Goal: Transaction & Acquisition: Purchase product/service

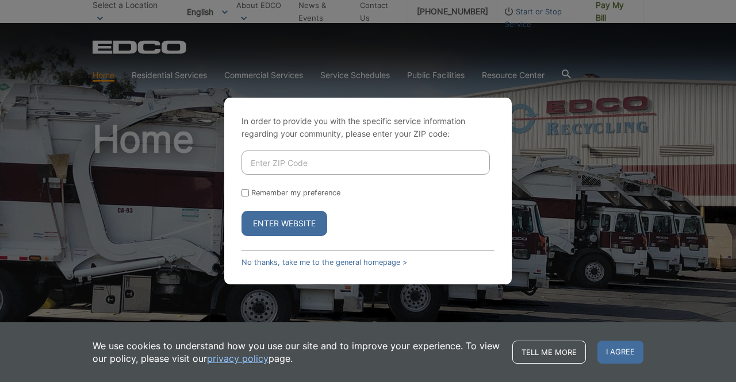
click at [337, 158] on input "Enter ZIP Code" at bounding box center [365, 163] width 248 height 24
drag, startPoint x: 332, startPoint y: 182, endPoint x: 337, endPoint y: 172, distance: 11.6
click at [335, 176] on form "Remember my preference Enter Website" at bounding box center [367, 194] width 253 height 86
click at [337, 171] on input "Enter ZIP Code" at bounding box center [365, 163] width 248 height 24
type input "92029"
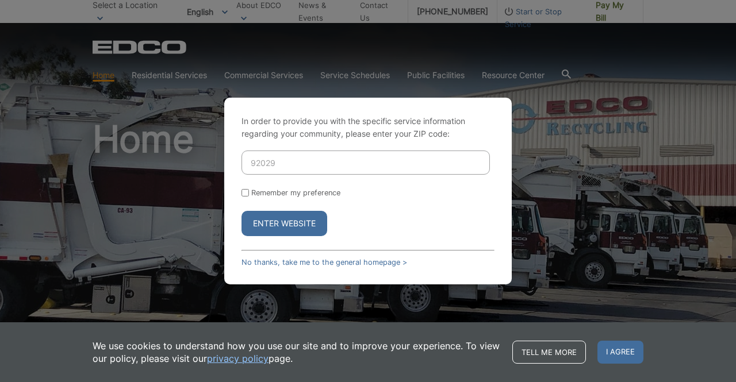
click at [303, 222] on button "Enter Website" at bounding box center [284, 223] width 86 height 25
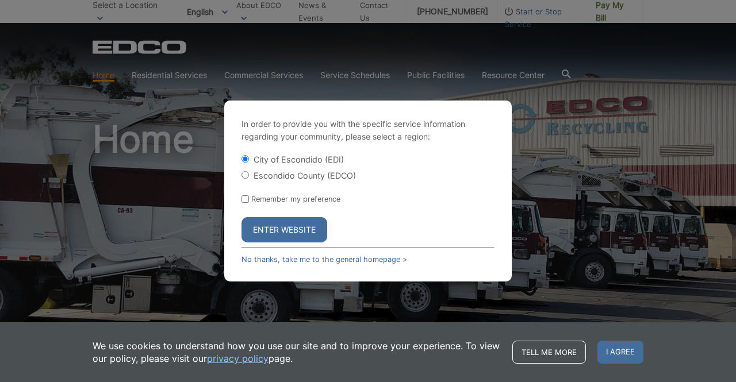
click at [278, 174] on label "Escondido County (EDCO)" at bounding box center [304, 176] width 102 height 10
click at [249, 174] on input "Escondido County (EDCO)" at bounding box center [244, 174] width 7 height 7
radio input "true"
click at [279, 233] on button "Enter Website" at bounding box center [284, 229] width 86 height 25
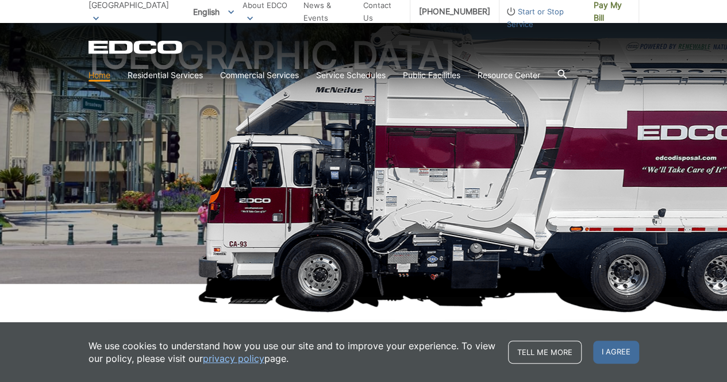
scroll to position [115, 0]
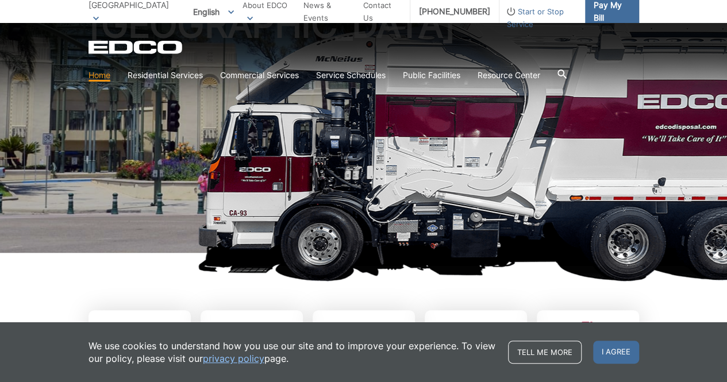
click at [597, 6] on span "Pay My Bill" at bounding box center [612, 11] width 36 height 25
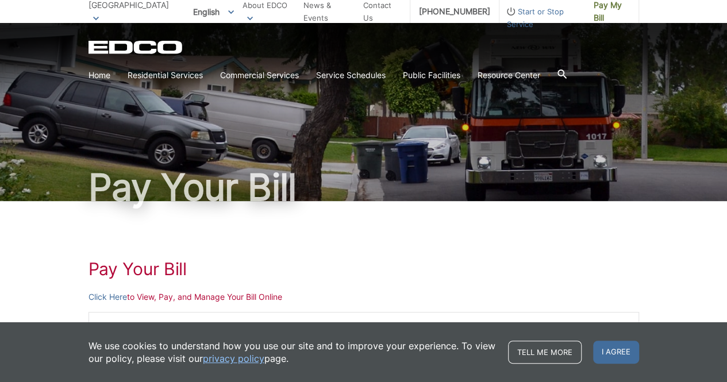
scroll to position [172, 0]
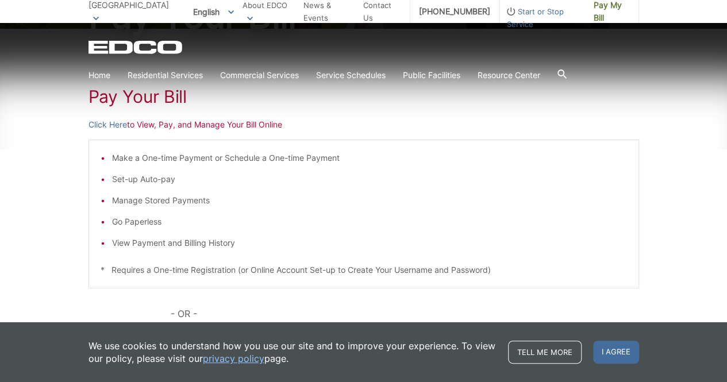
click at [109, 118] on div "Pay Your Bill Click Here to View, Pay, and Manage Your Bill Online Make a One-t…" at bounding box center [363, 260] width 551 height 463
click at [110, 122] on link "Click Here" at bounding box center [107, 124] width 39 height 13
